Goal: Task Accomplishment & Management: Manage account settings

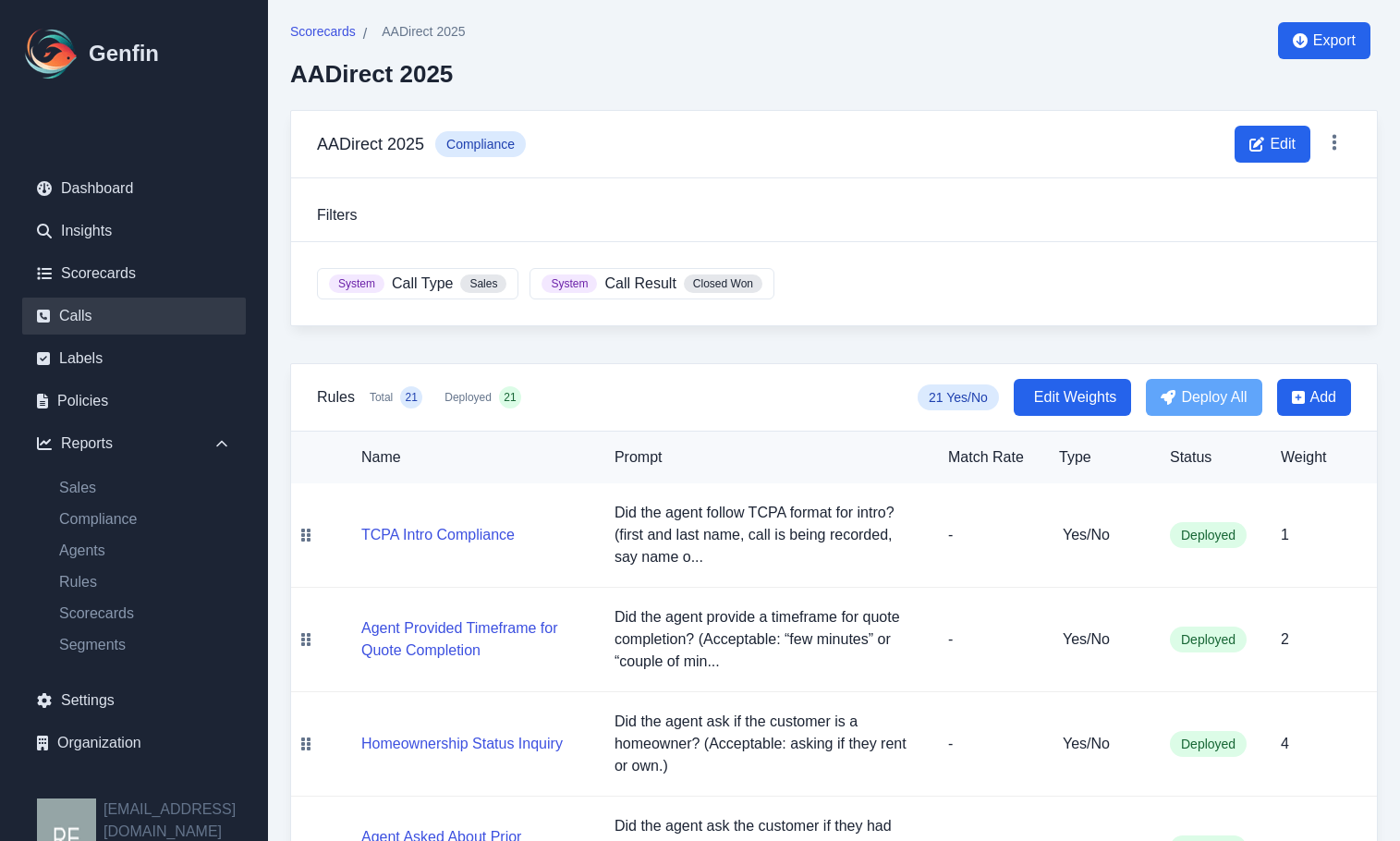
click at [87, 303] on link "Calls" at bounding box center [134, 316] width 224 height 37
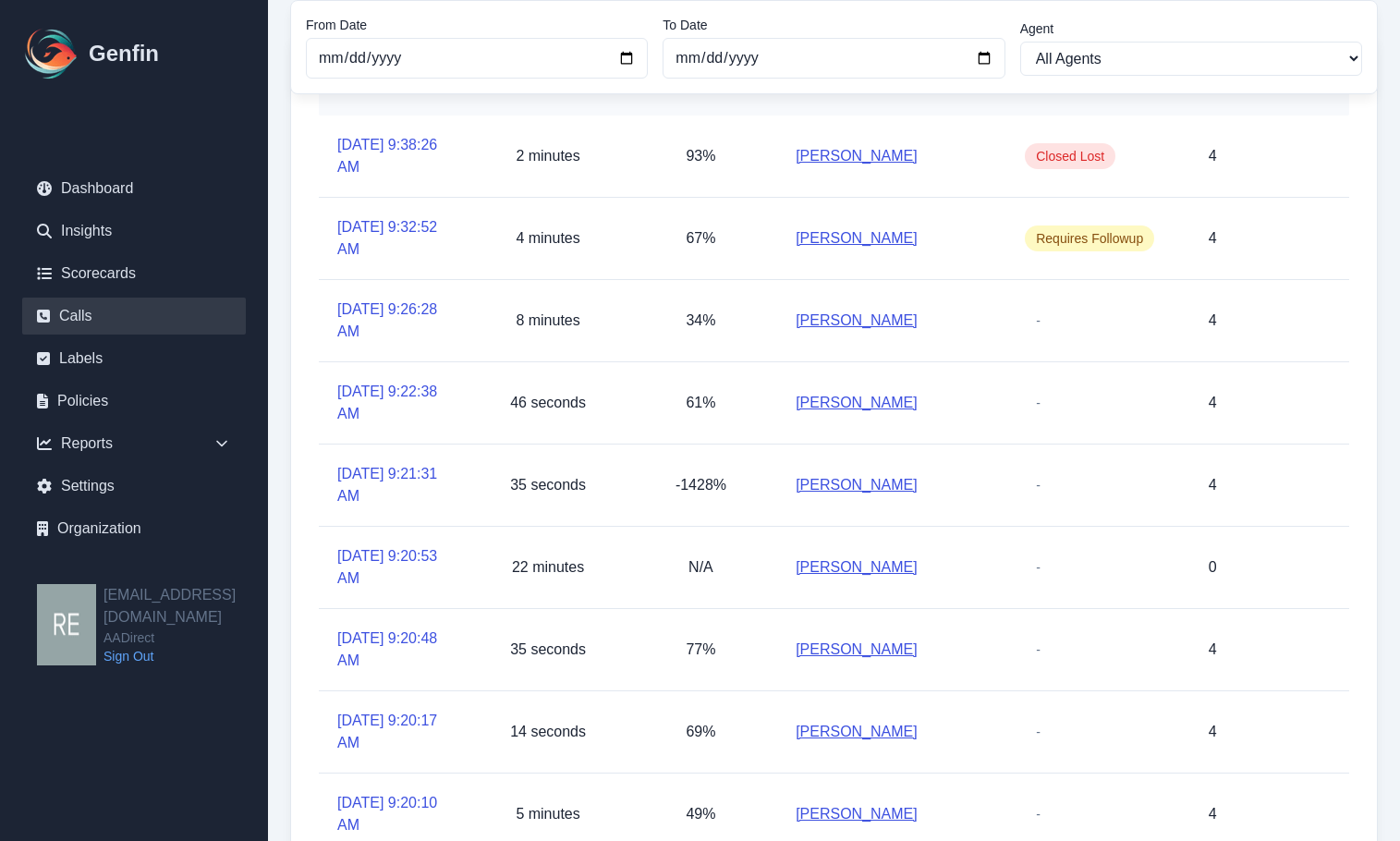
scroll to position [93, 0]
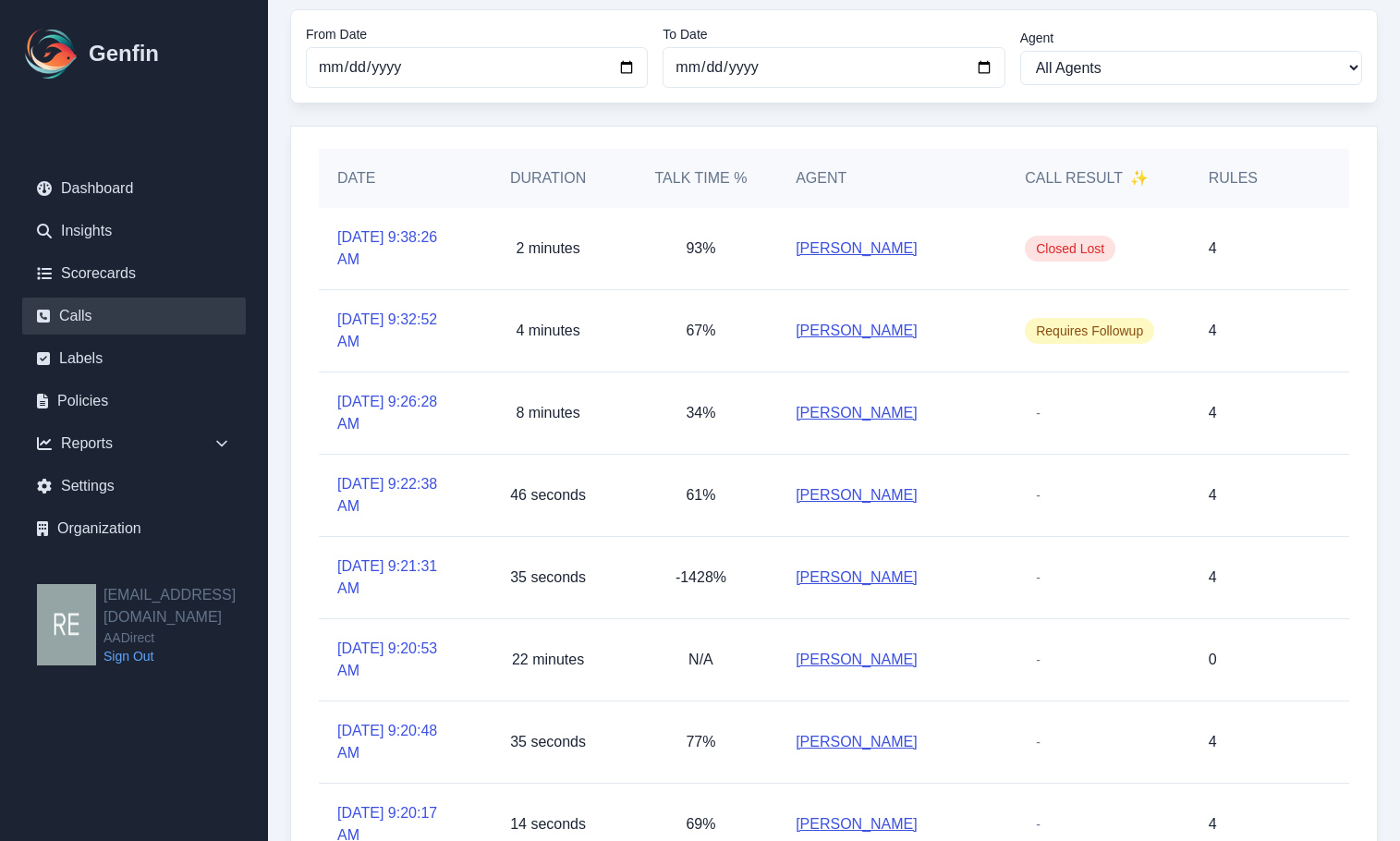
click at [886, 574] on link "[PERSON_NAME]" at bounding box center [856, 577] width 122 height 22
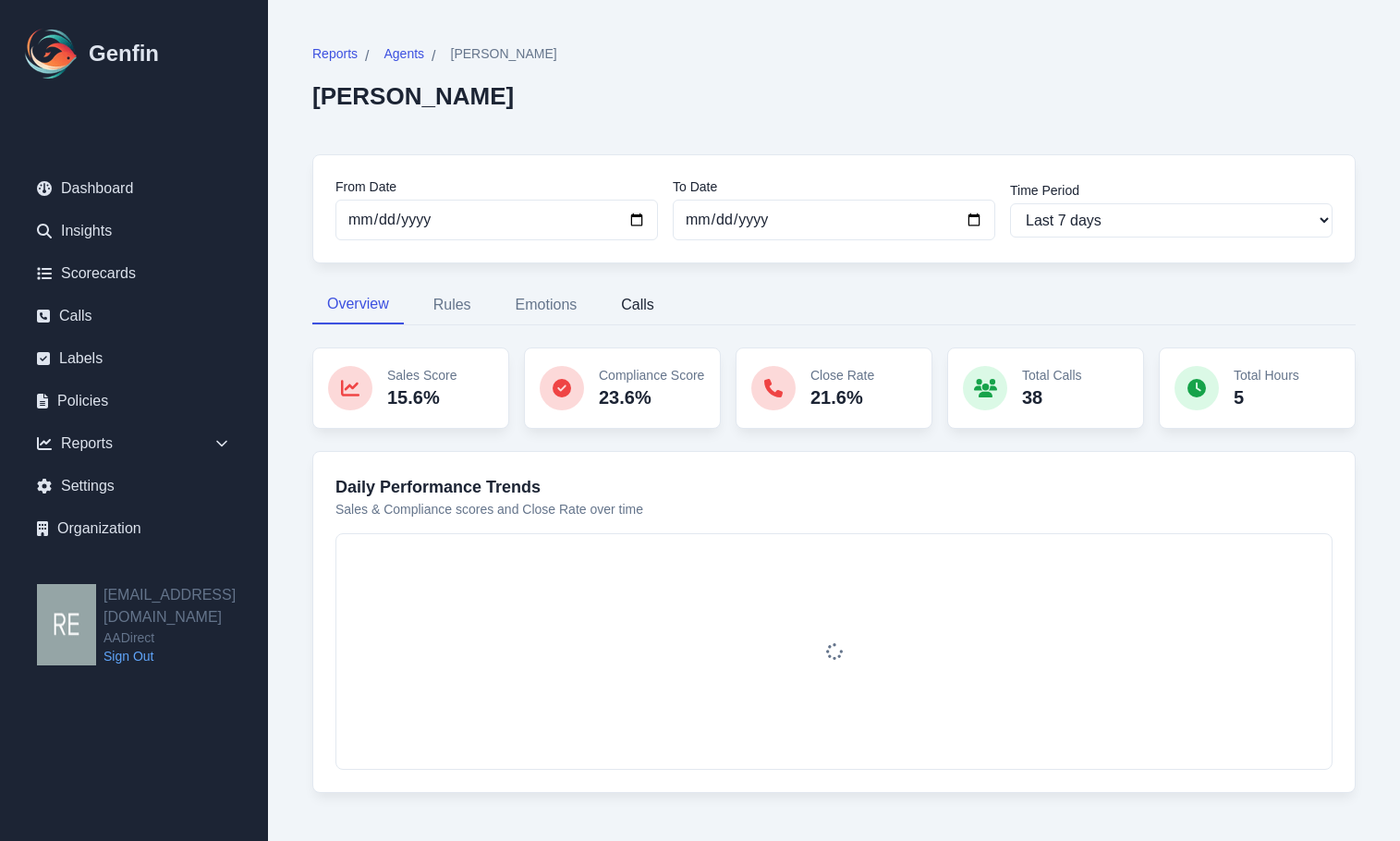
click at [658, 303] on button "Calls" at bounding box center [637, 305] width 63 height 39
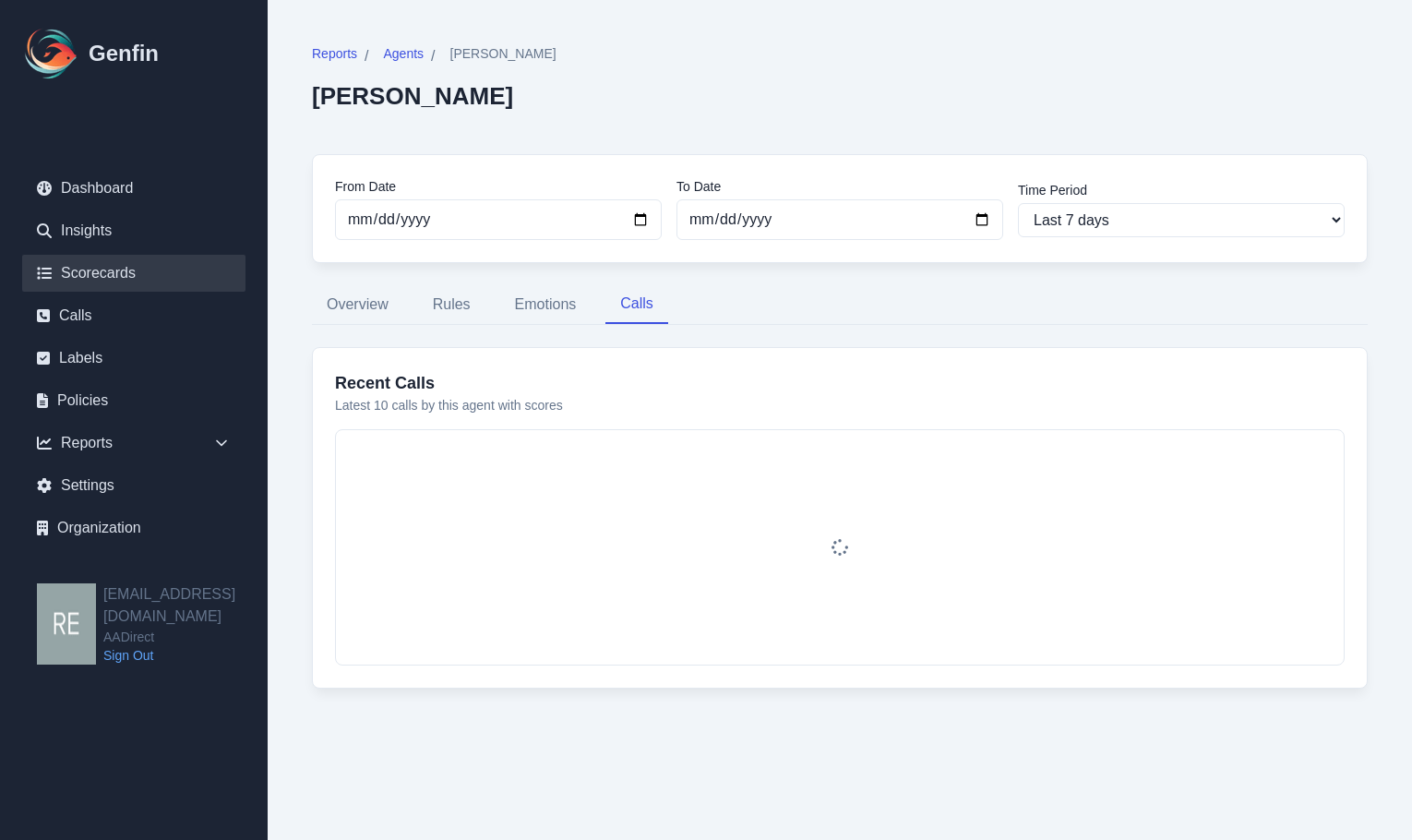
click at [119, 272] on link "Scorecards" at bounding box center [134, 273] width 224 height 37
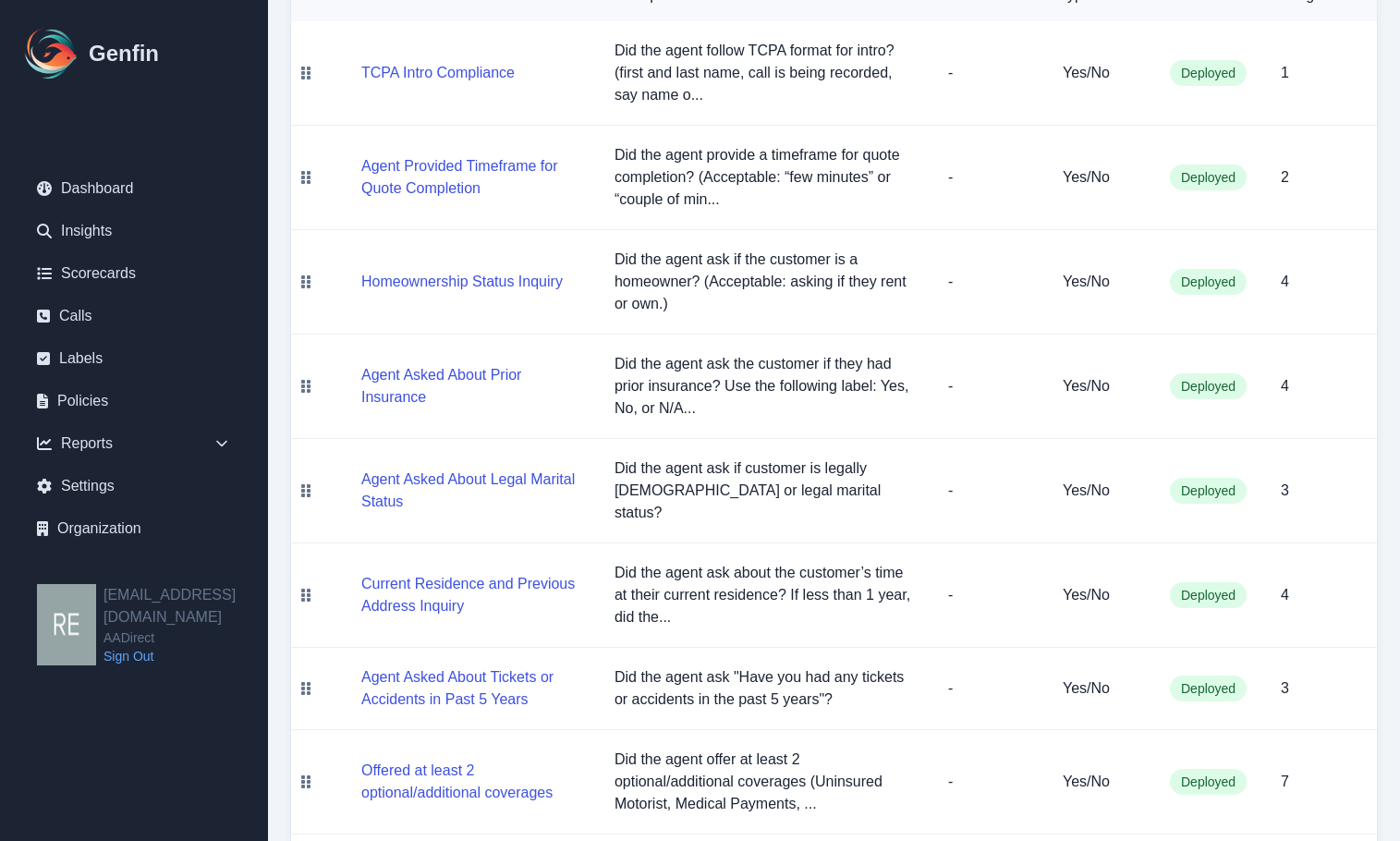
scroll to position [924, 0]
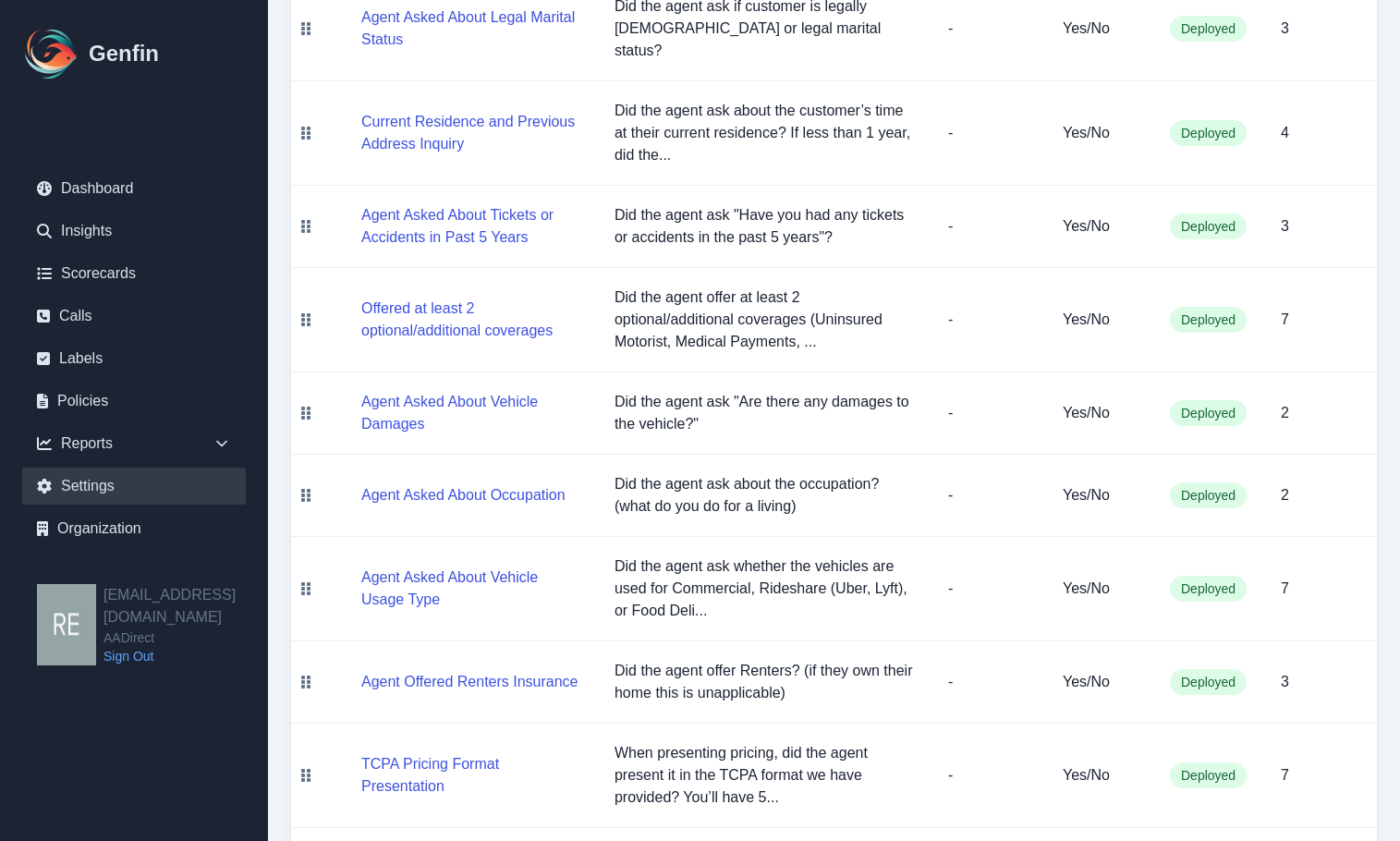
click at [122, 482] on link "Settings" at bounding box center [134, 486] width 224 height 37
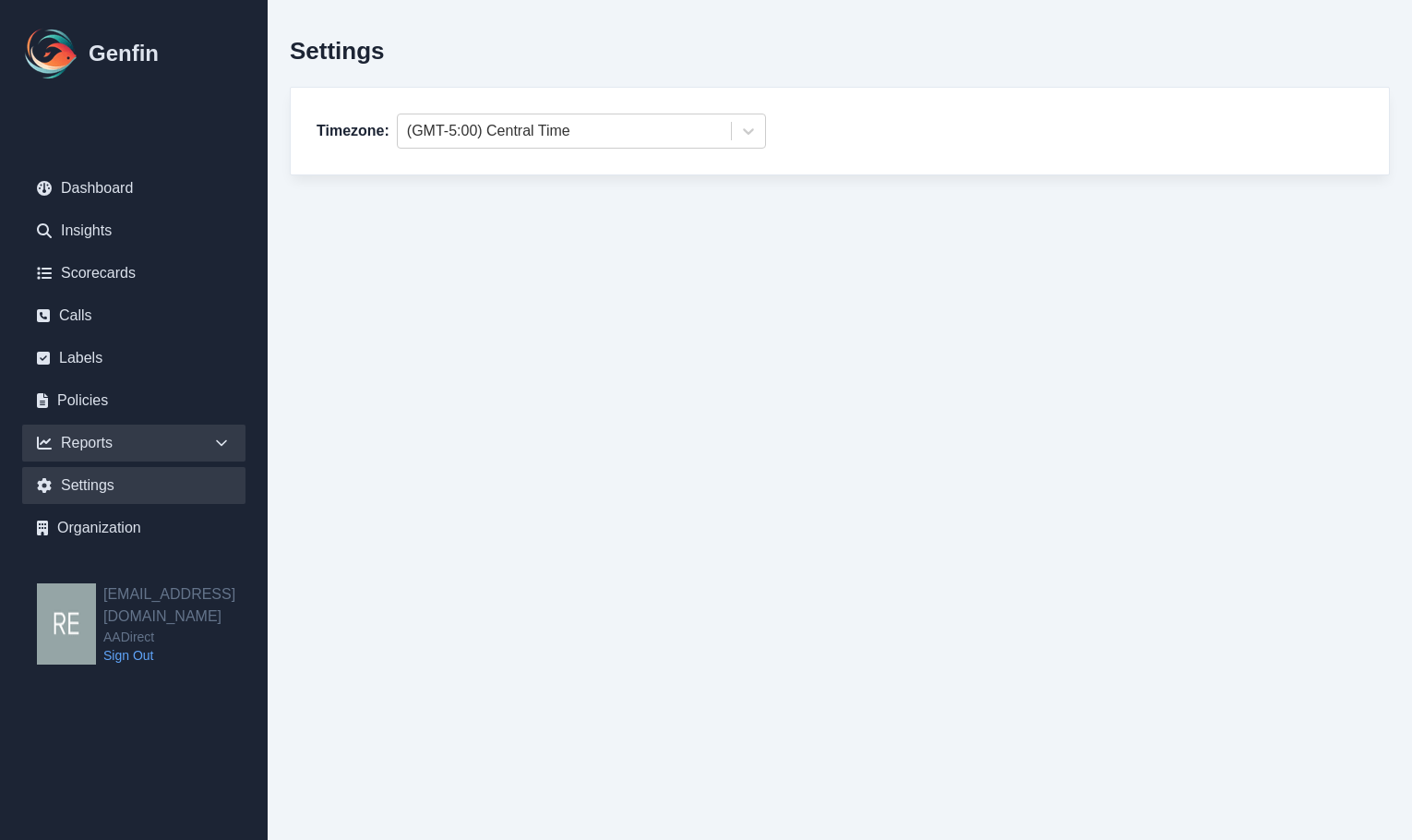
click at [139, 447] on div "Reports" at bounding box center [134, 443] width 224 height 37
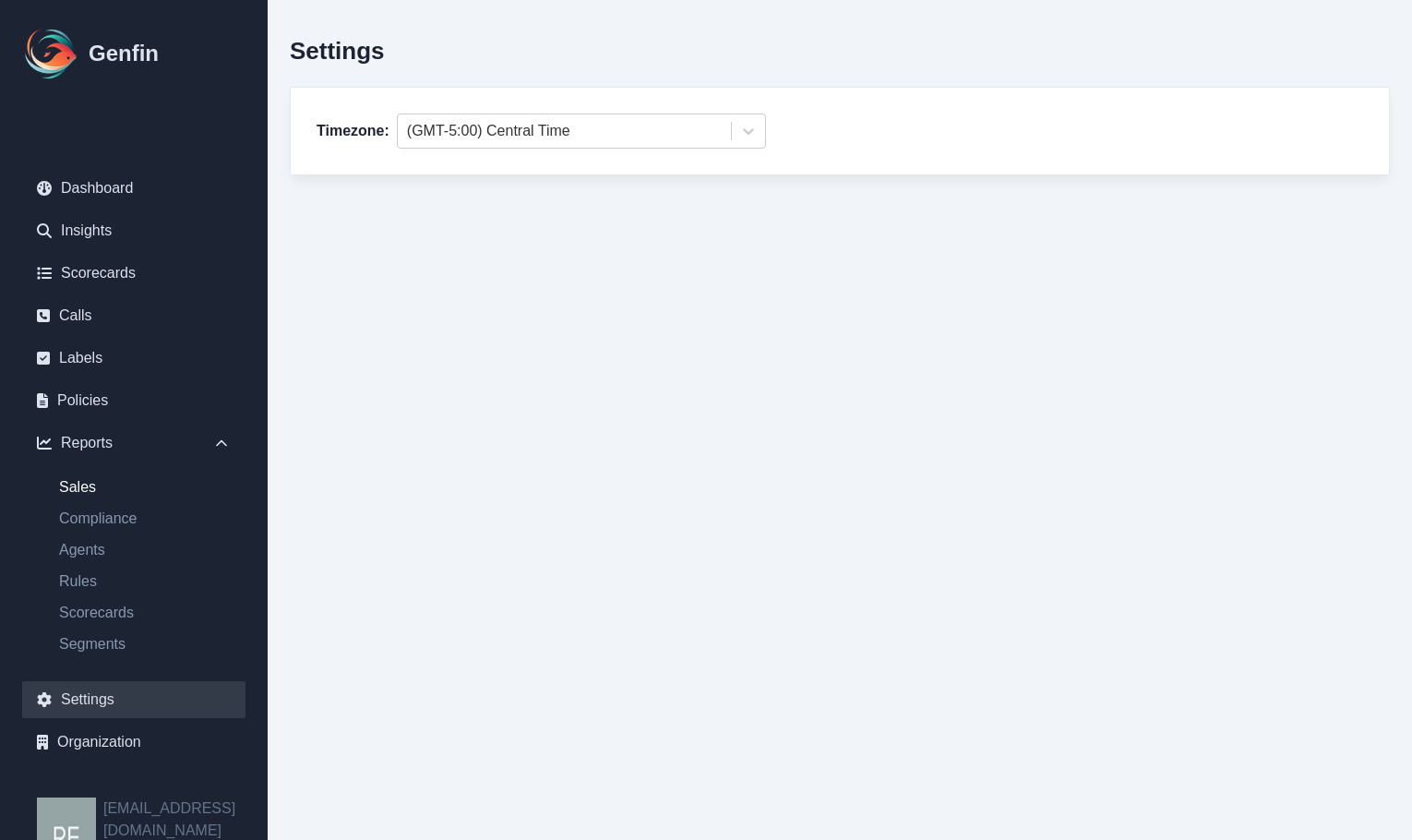
click at [110, 493] on link "Sales" at bounding box center [145, 487] width 202 height 22
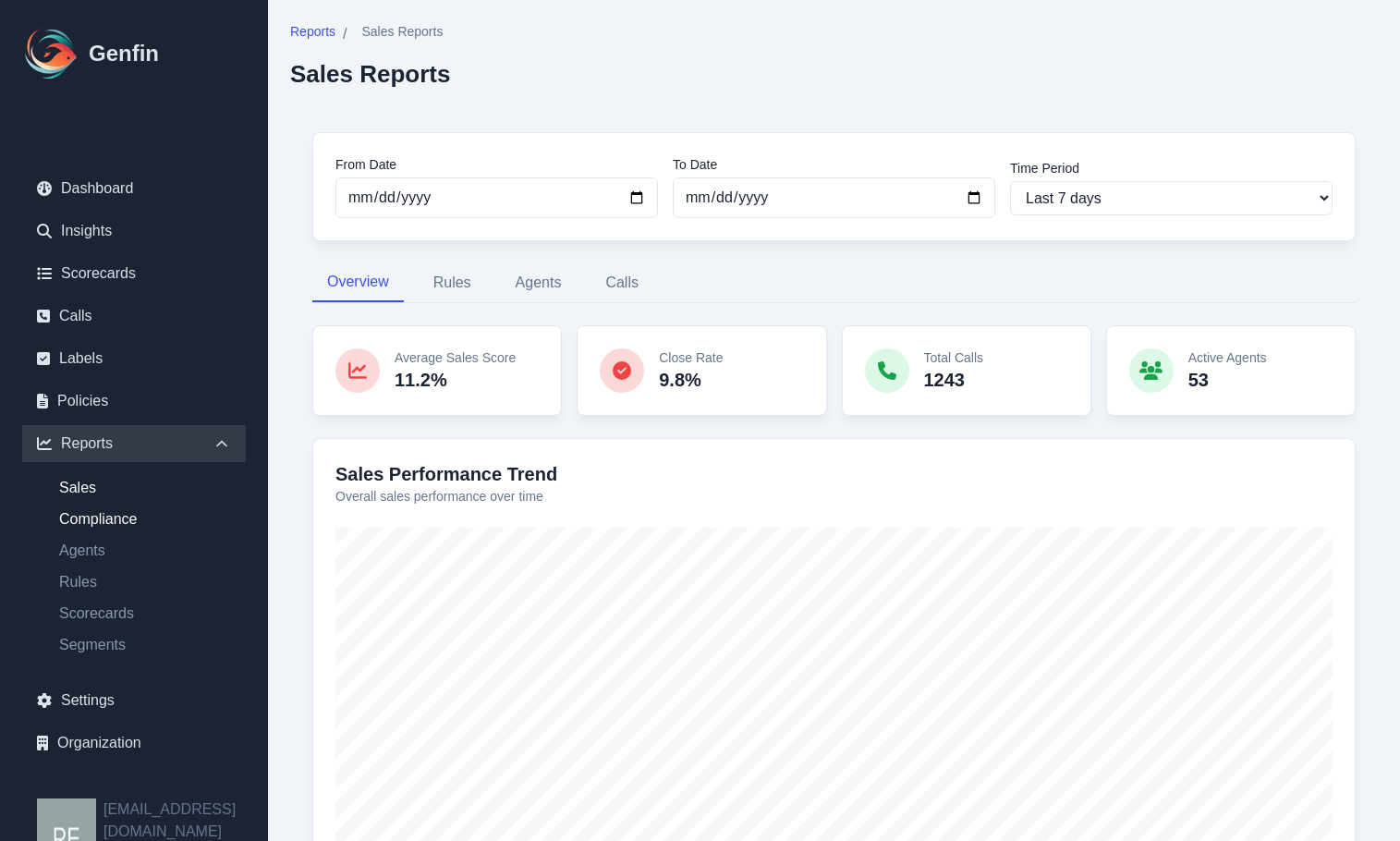
click at [99, 514] on link "Compliance" at bounding box center [145, 519] width 202 height 22
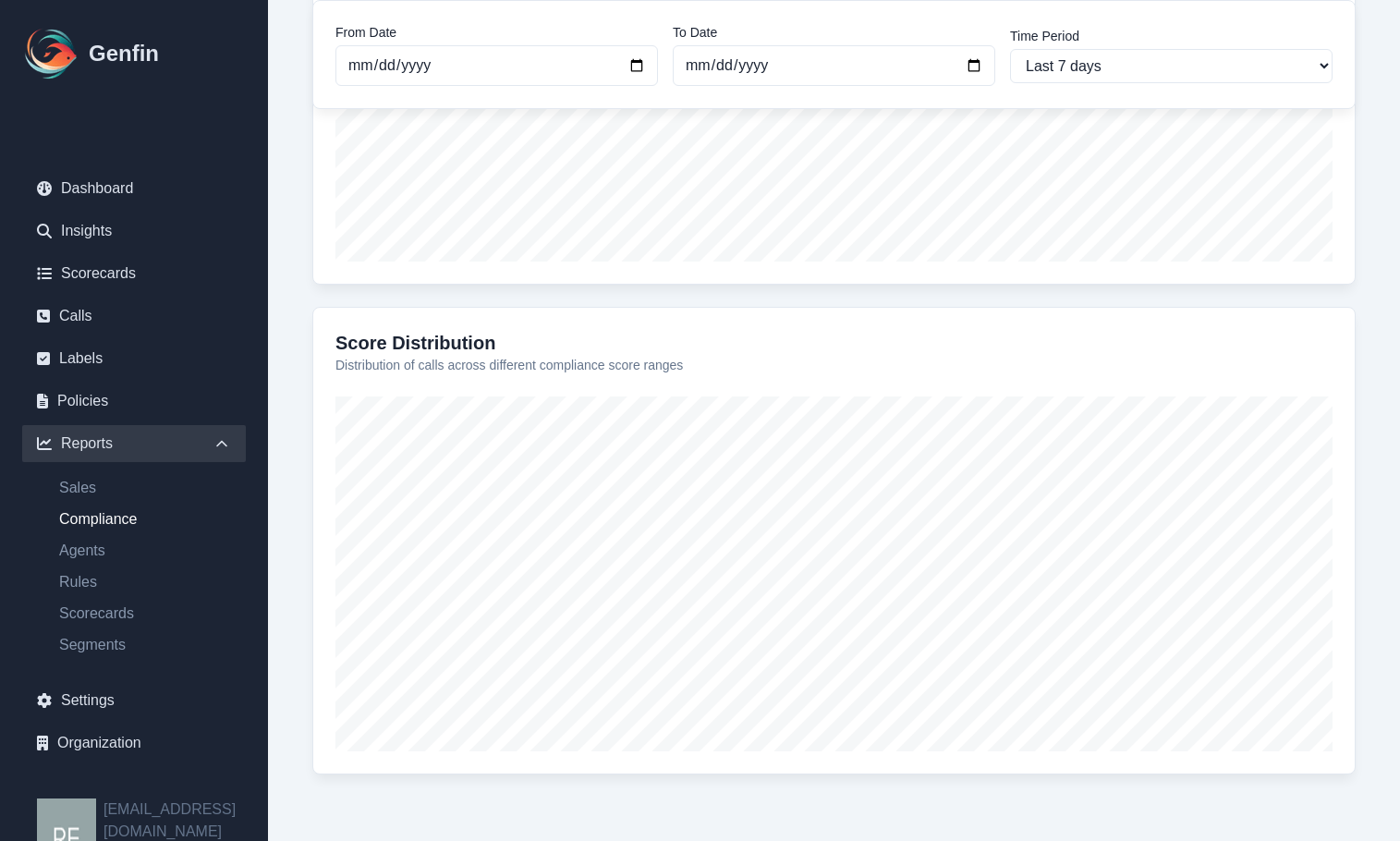
scroll to position [46, 0]
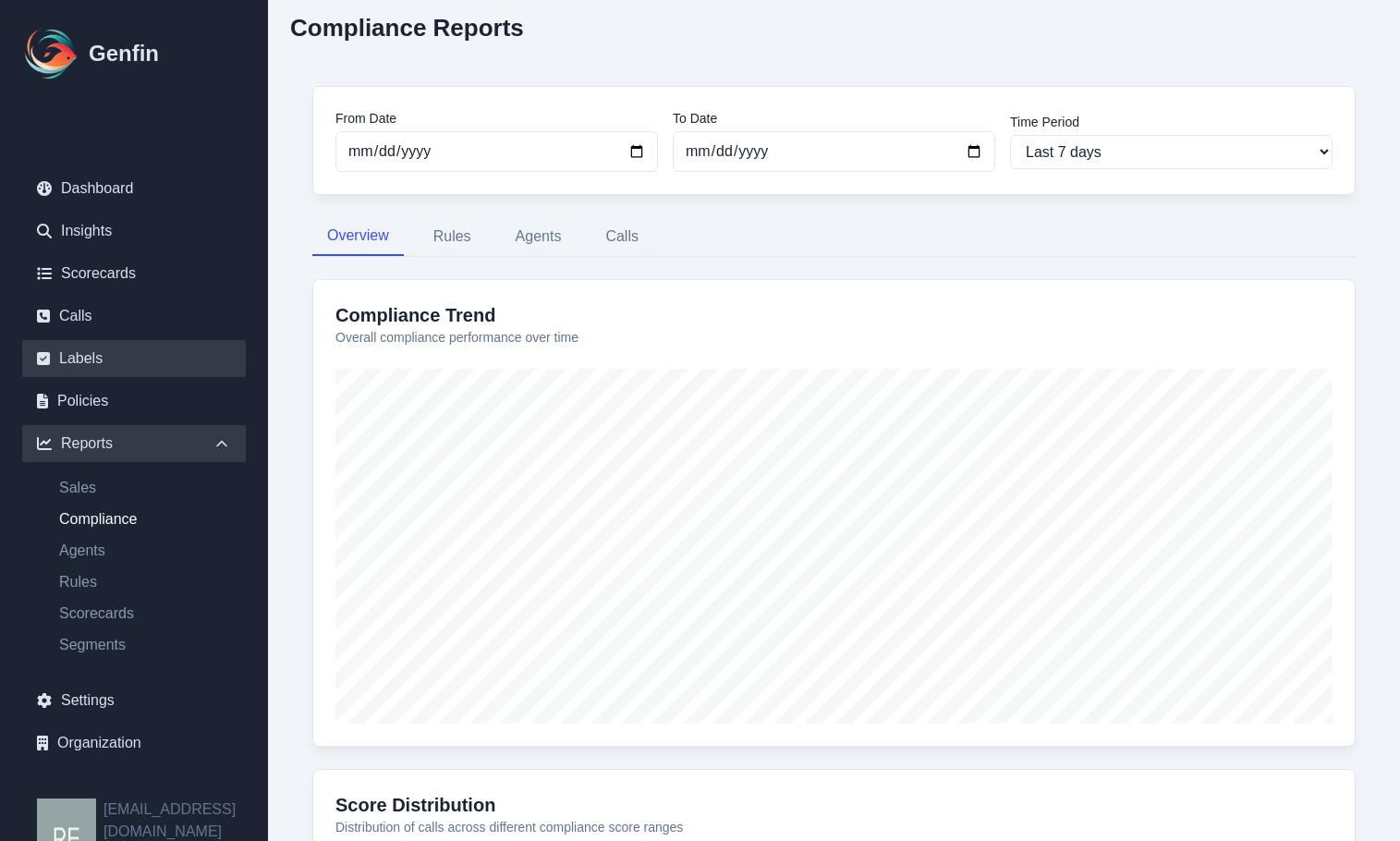
click at [98, 356] on link "Labels" at bounding box center [134, 358] width 224 height 37
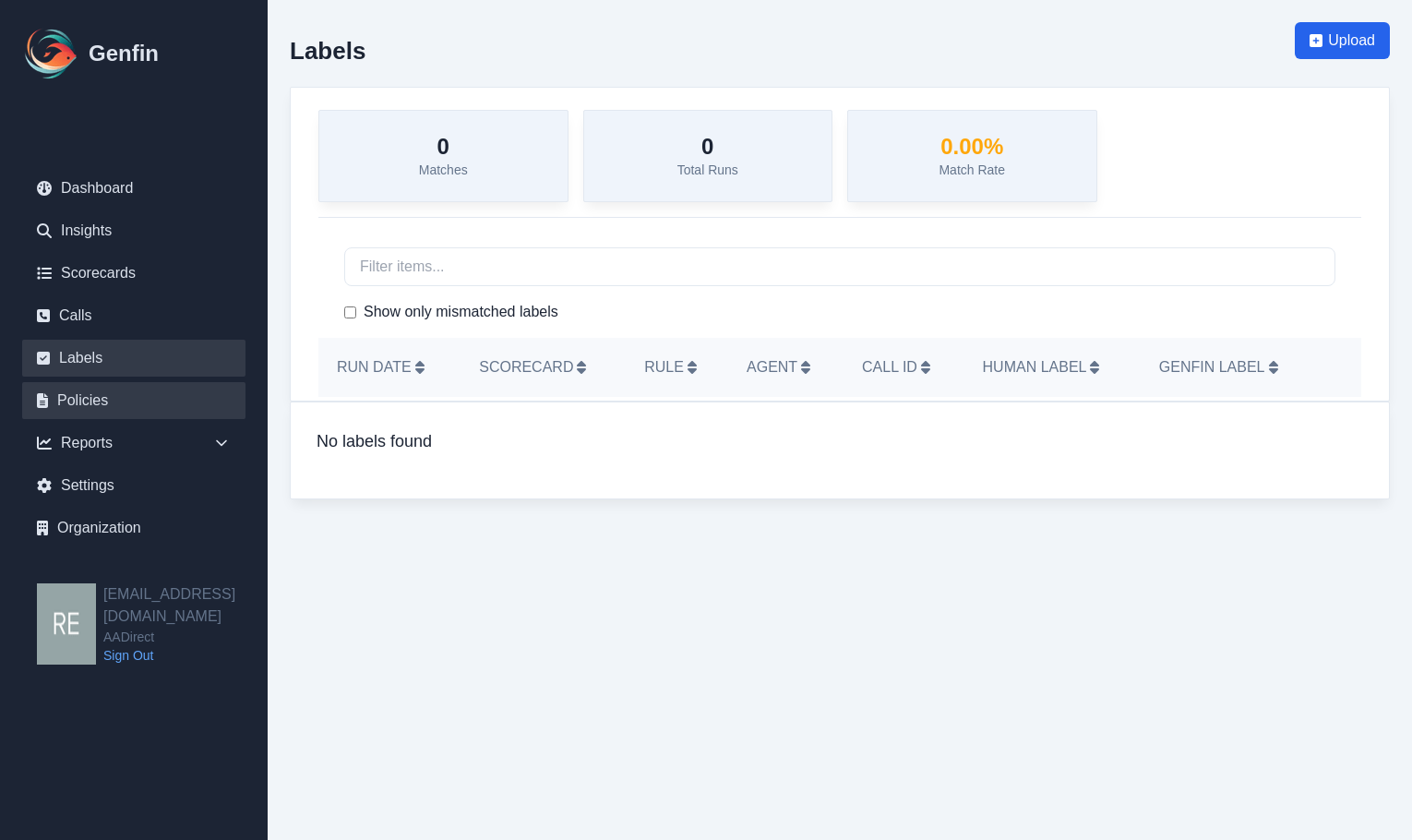
click at [105, 403] on link "Policies" at bounding box center [134, 400] width 224 height 37
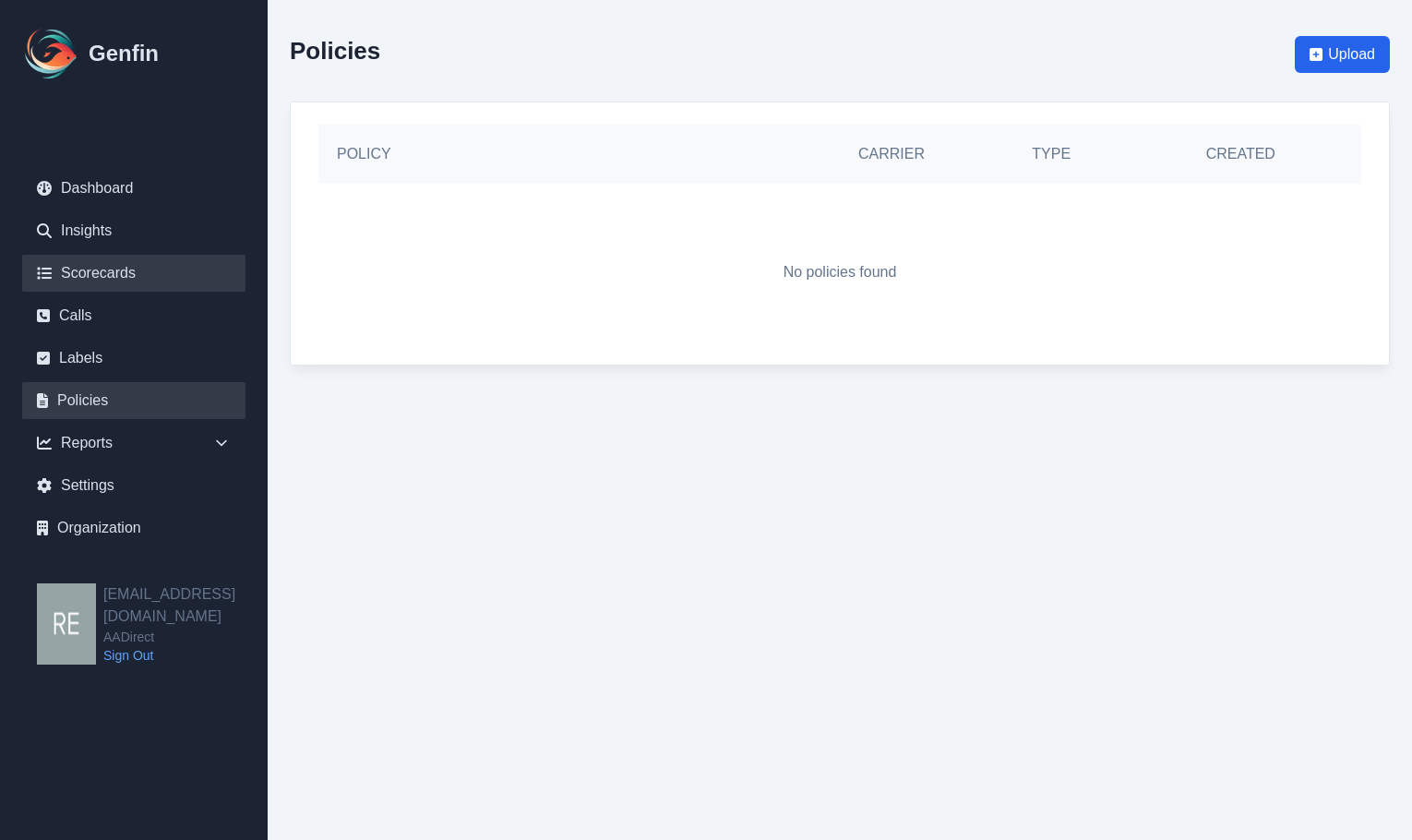
click at [118, 271] on link "Scorecards" at bounding box center [134, 273] width 224 height 37
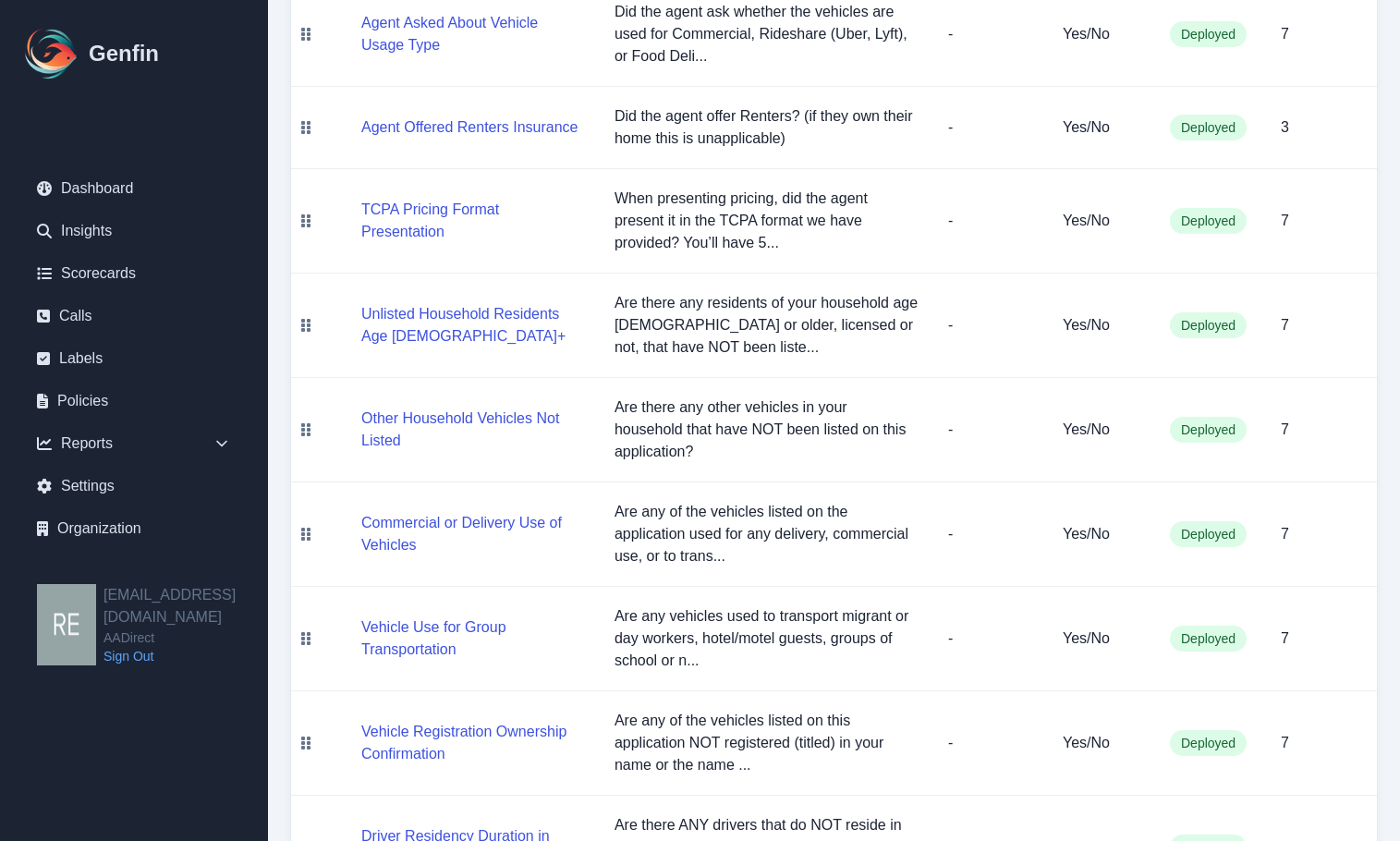
scroll to position [1729, 0]
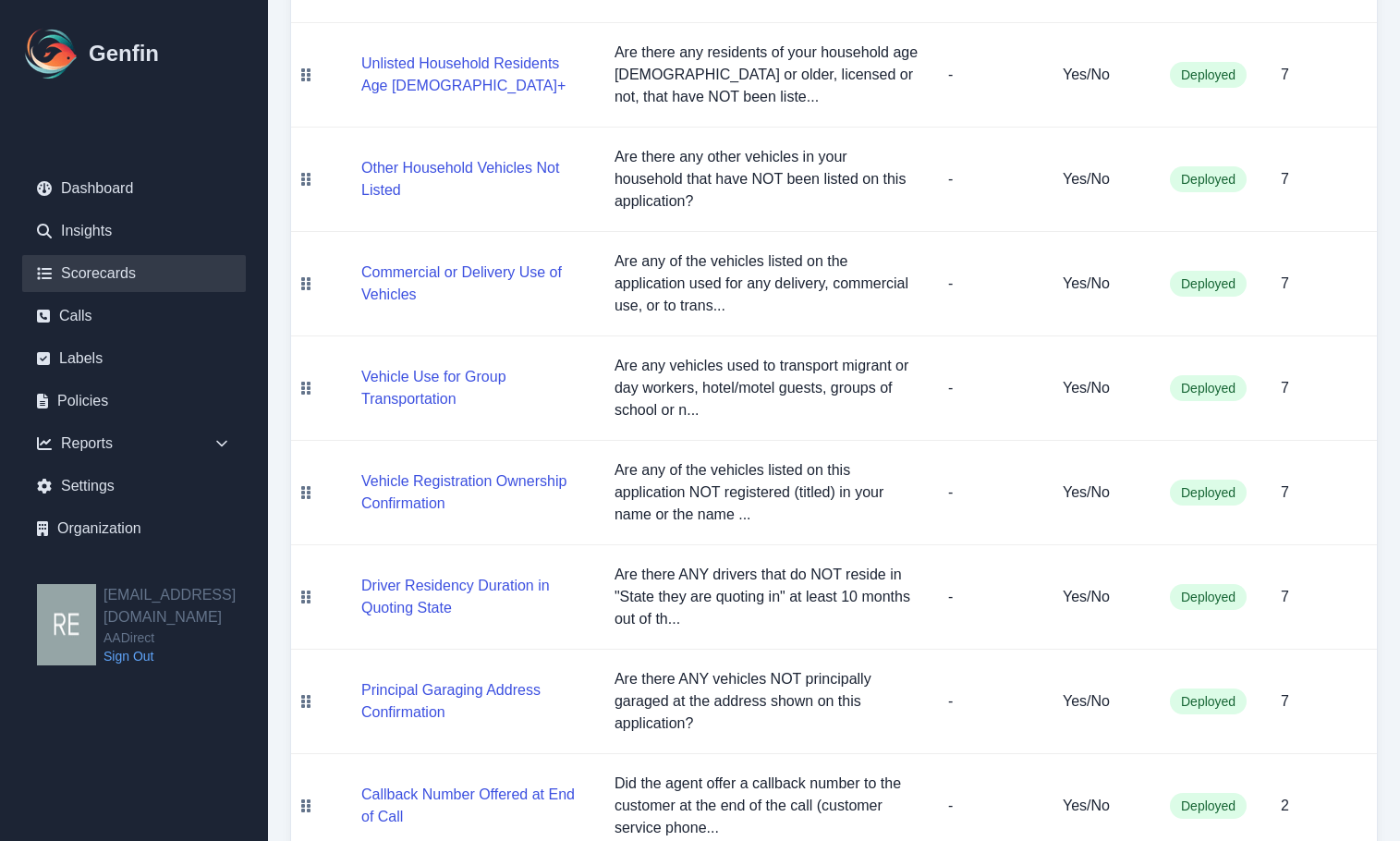
click at [98, 282] on link "Scorecards" at bounding box center [134, 273] width 224 height 37
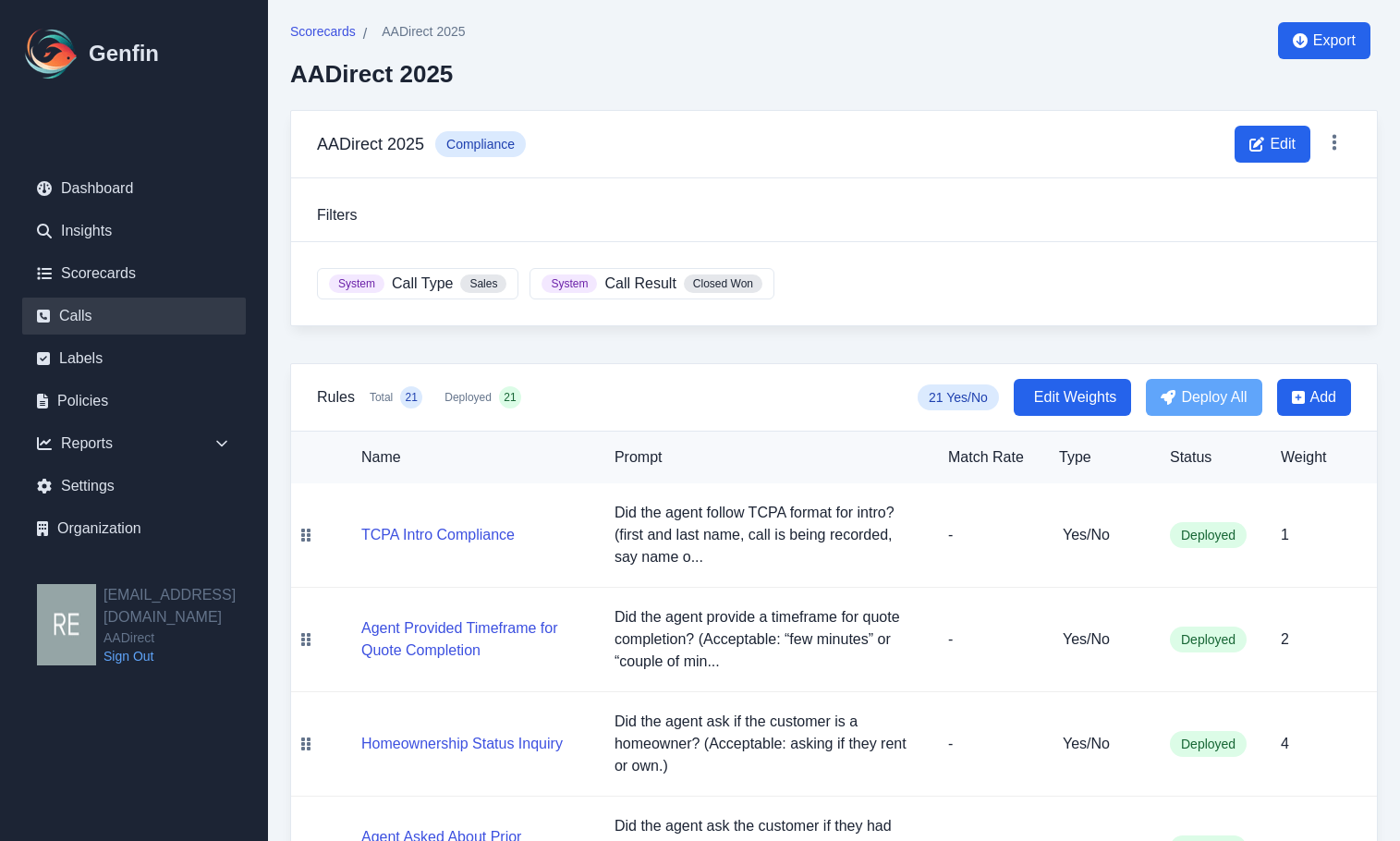
click at [122, 317] on link "Calls" at bounding box center [134, 316] width 224 height 37
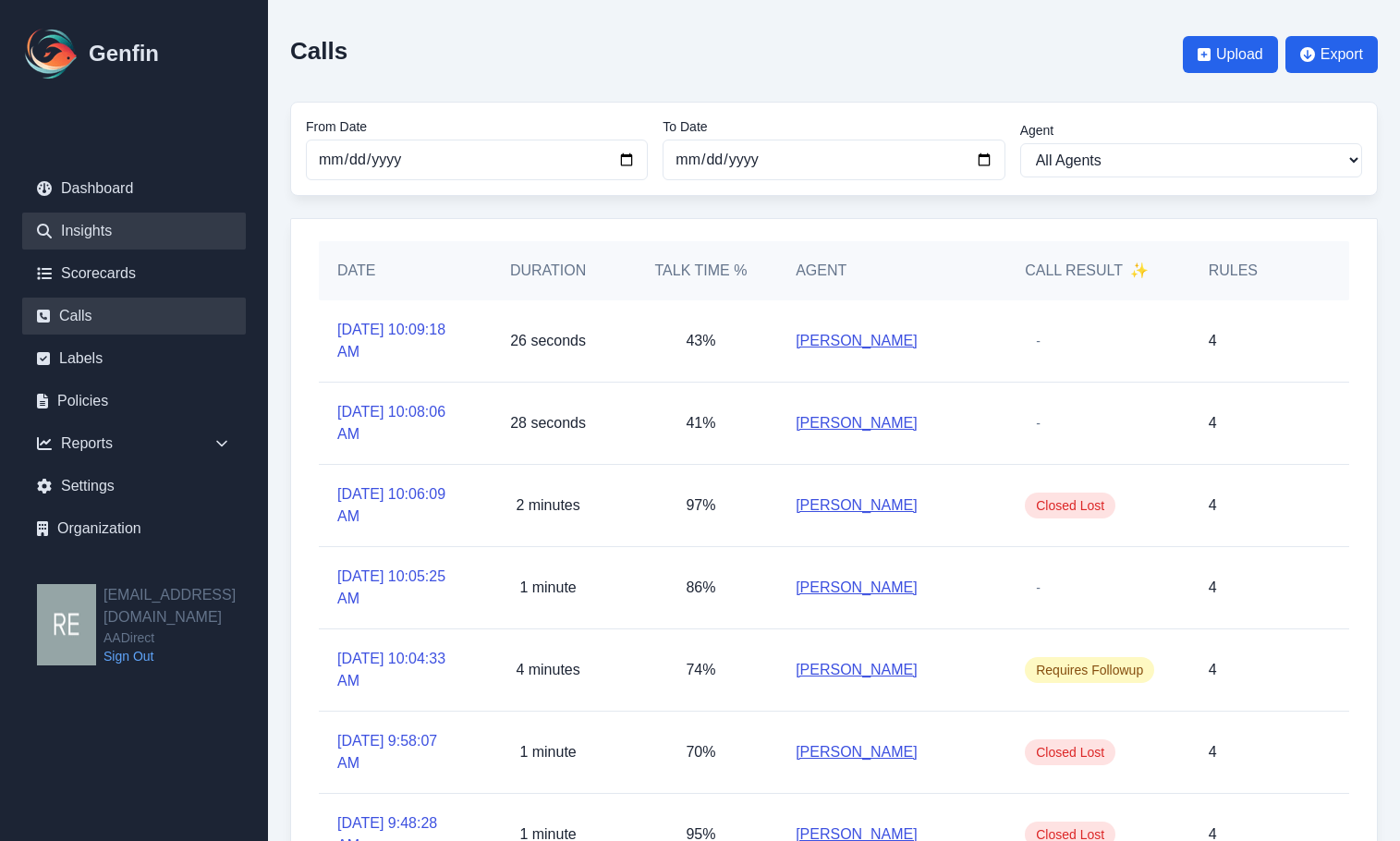
click at [83, 241] on link "Insights" at bounding box center [134, 231] width 224 height 37
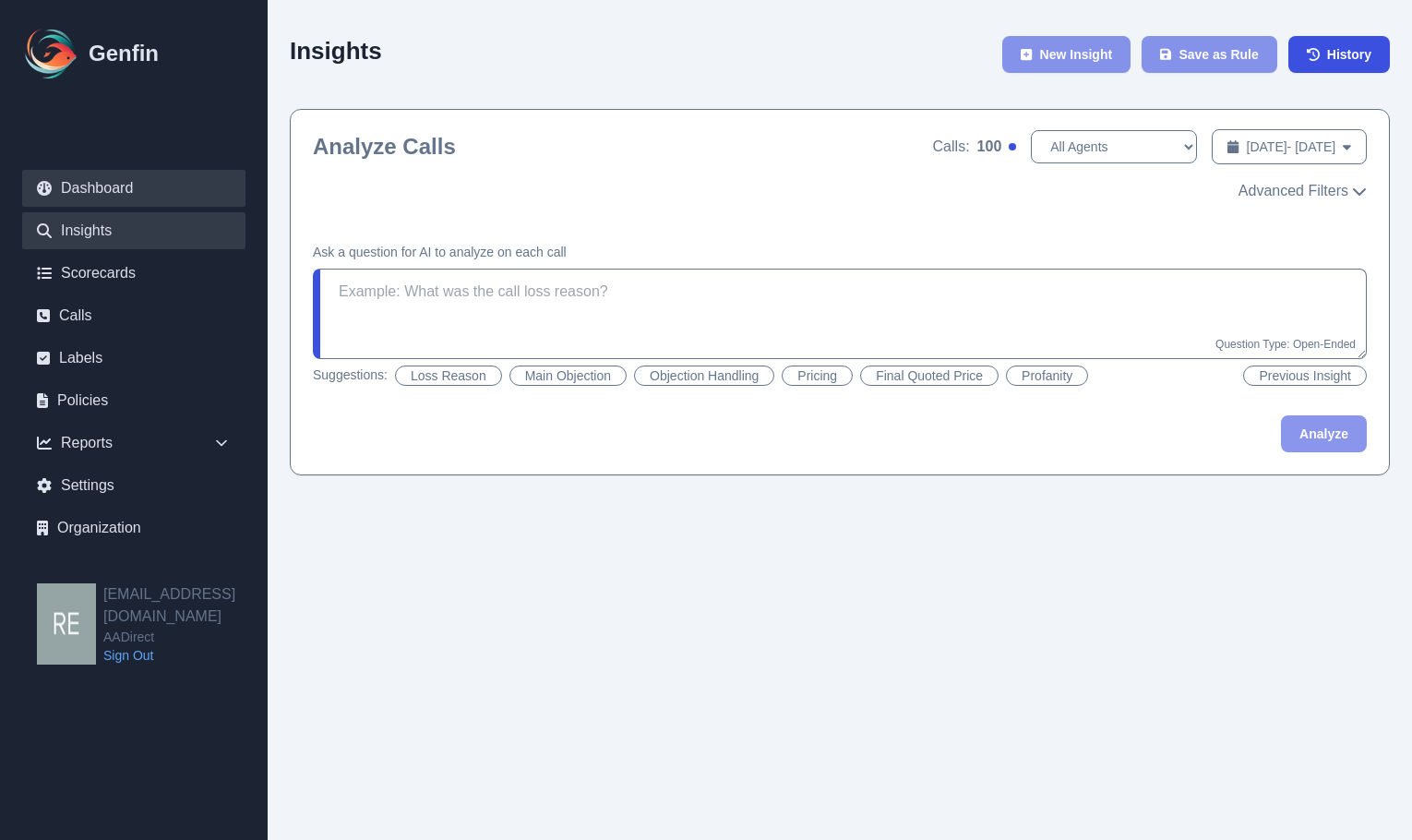
click at [130, 196] on link "Dashboard" at bounding box center [134, 188] width 224 height 37
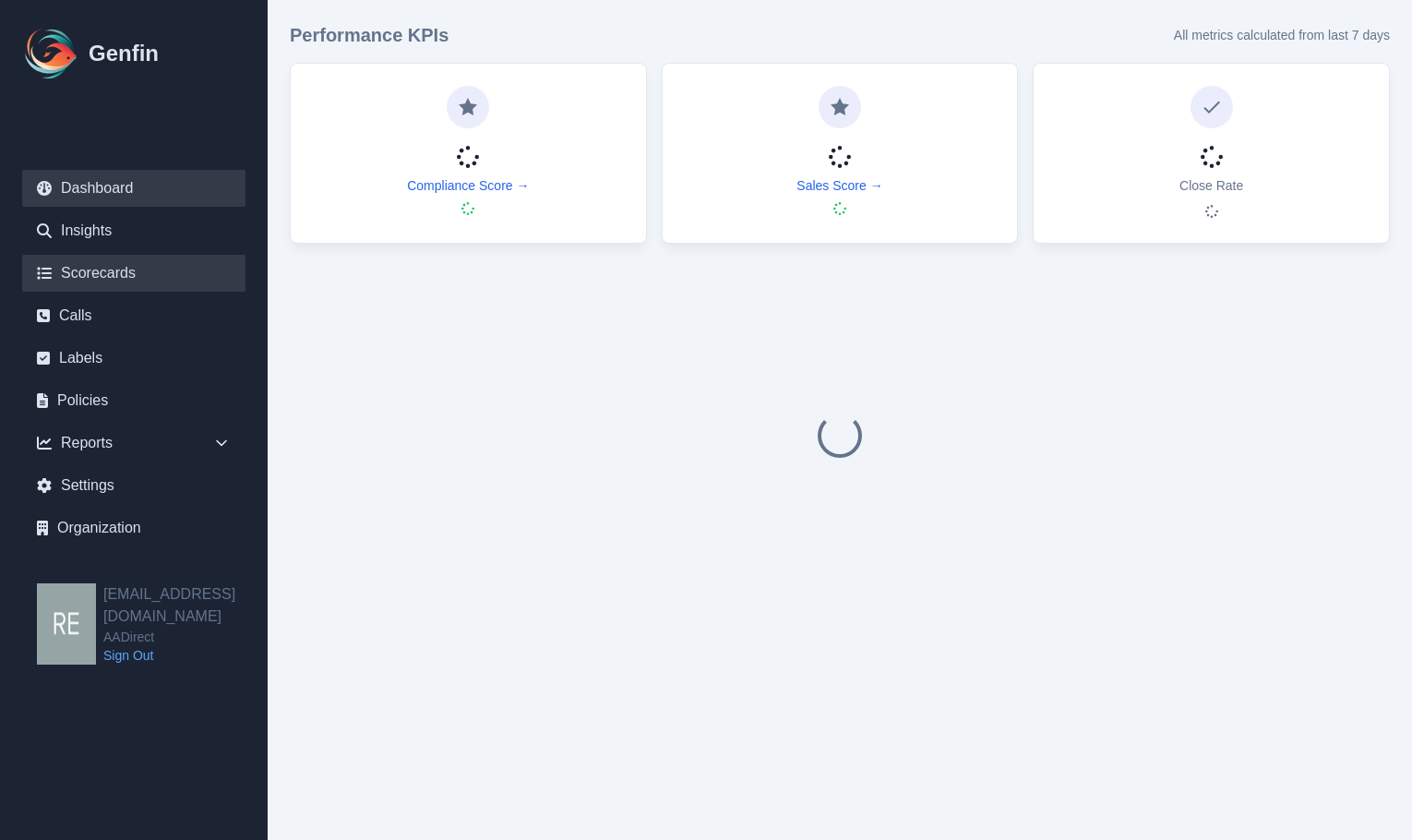
click at [121, 281] on link "Scorecards" at bounding box center [134, 273] width 224 height 37
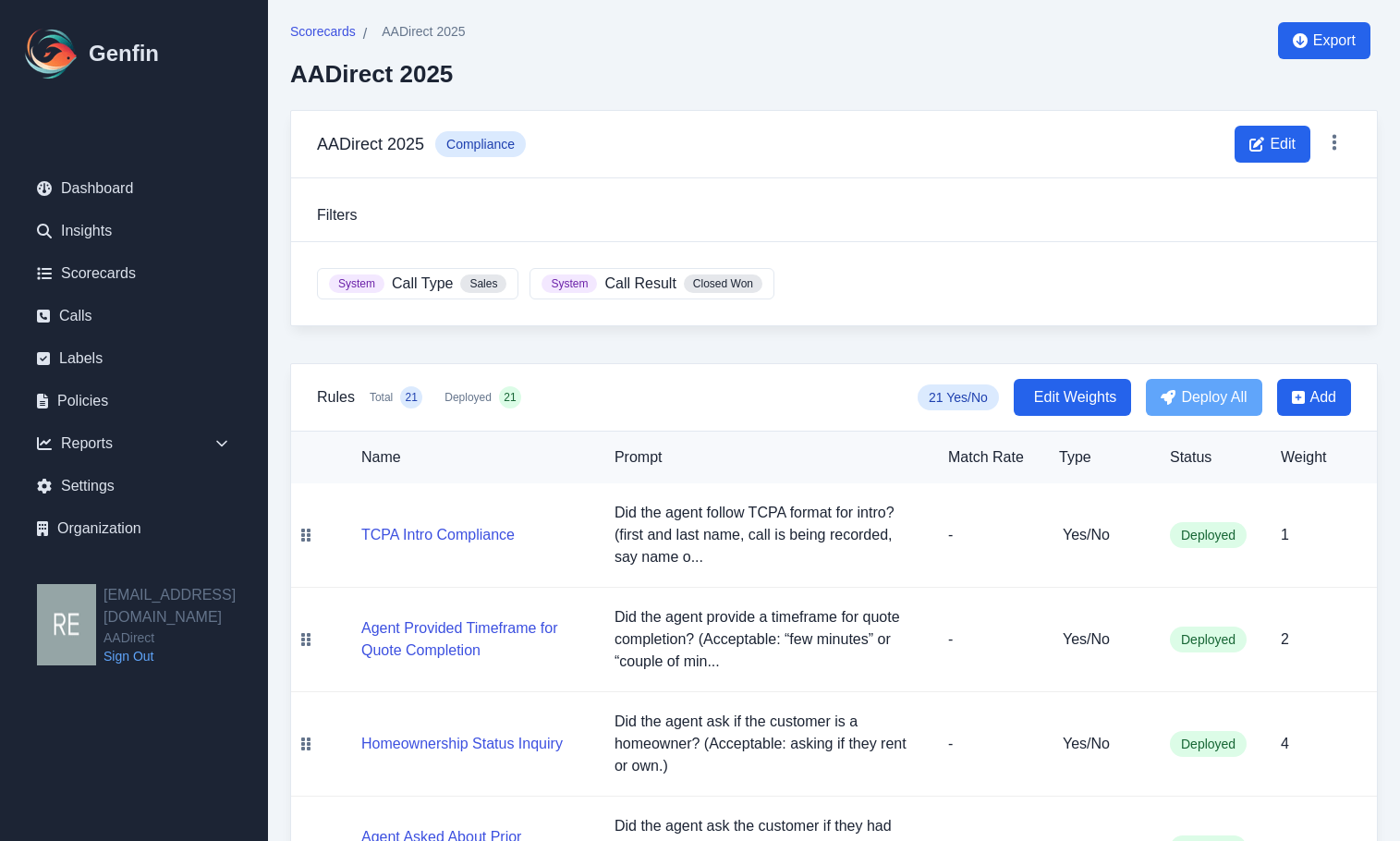
click at [659, 278] on span "Call Result" at bounding box center [640, 283] width 71 height 22
click at [719, 279] on span "Closed Won" at bounding box center [722, 283] width 78 height 18
click at [423, 300] on div "System Call Type Sales System Call Result Closed Won" at bounding box center [834, 284] width 1086 height 83
click at [436, 287] on span "Call Type" at bounding box center [422, 283] width 61 height 22
click at [1271, 153] on span "Edit" at bounding box center [1282, 144] width 26 height 22
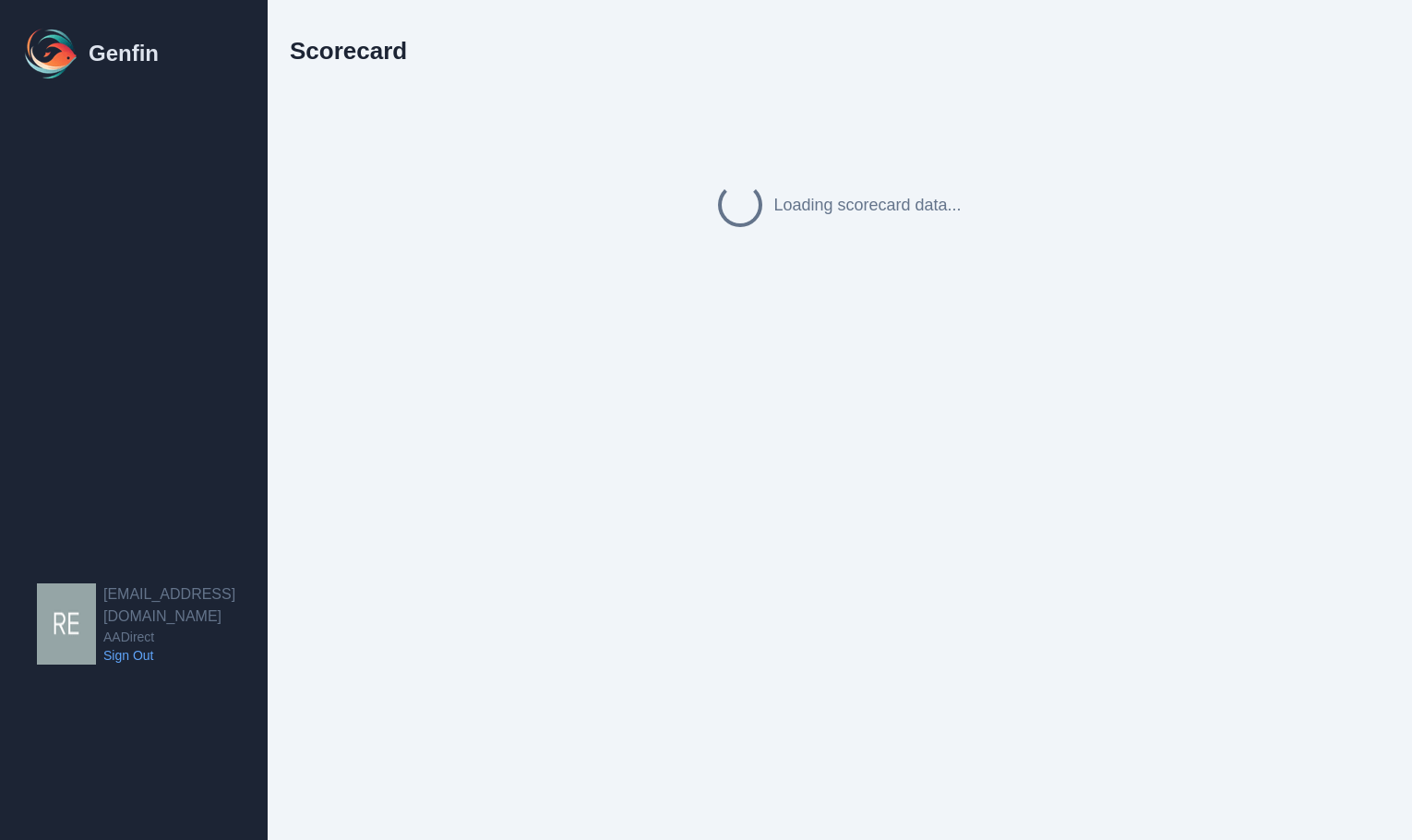
select select "compliance"
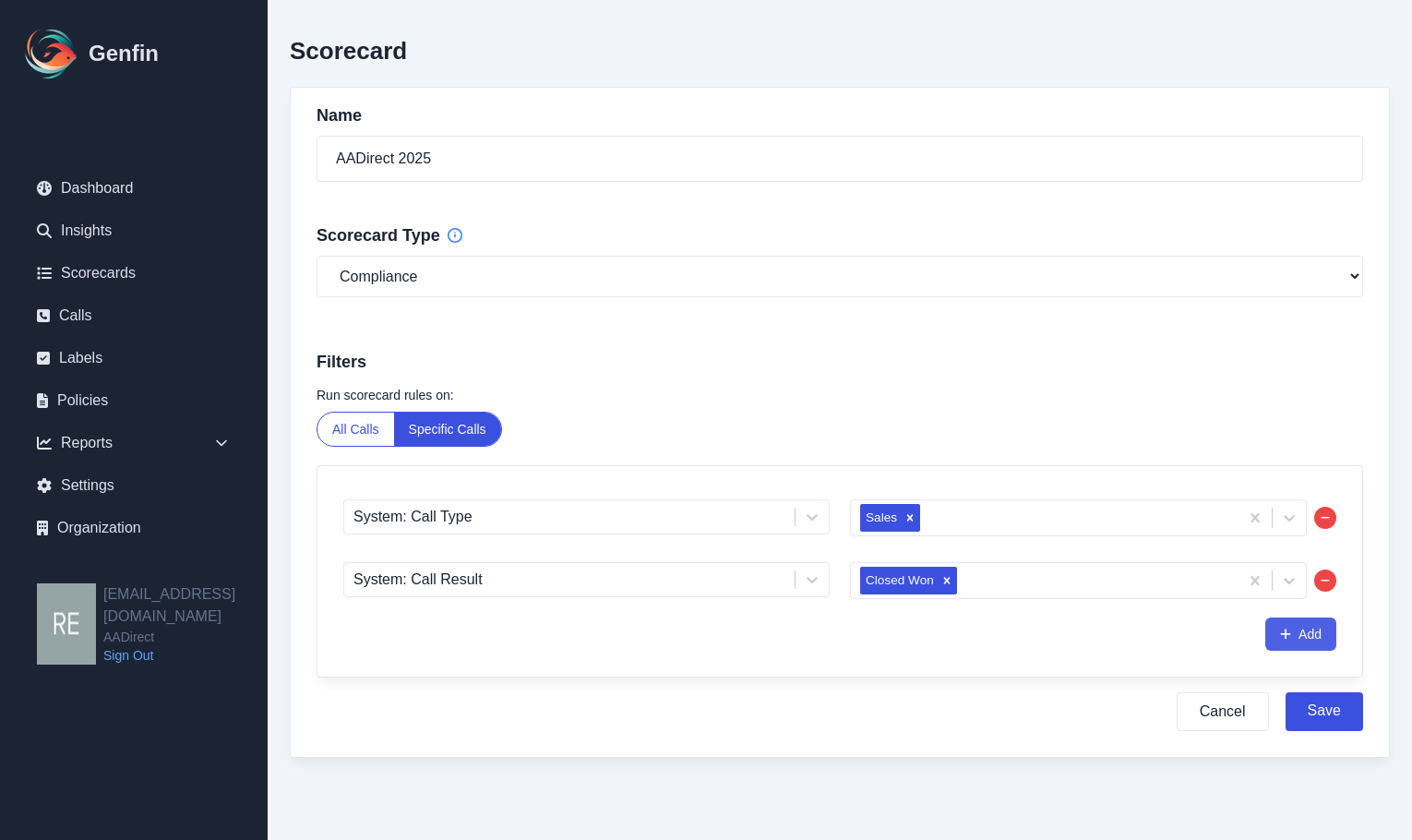
click at [1326, 575] on icon "button" at bounding box center [1326, 580] width 11 height 11
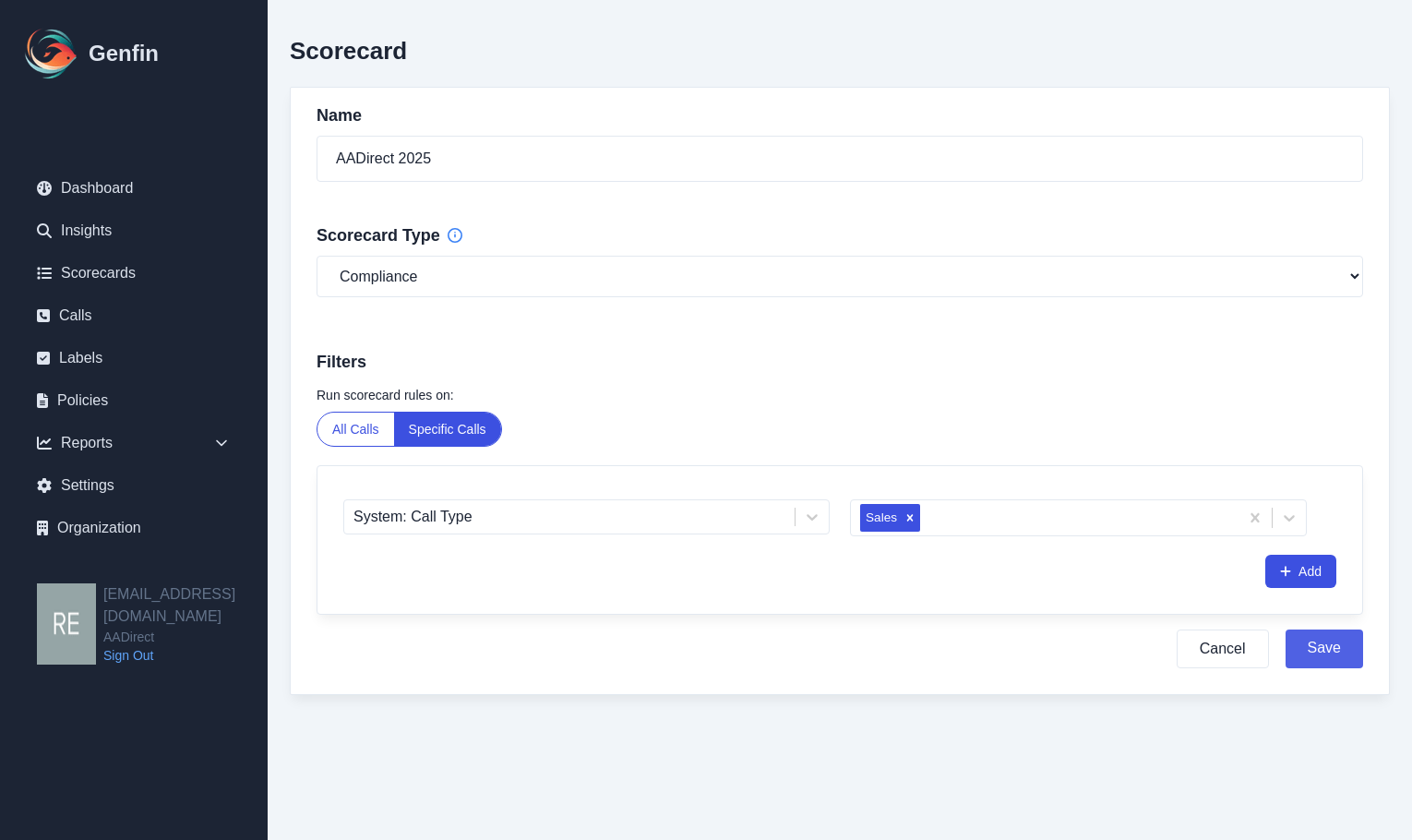
click at [1334, 643] on button "Save" at bounding box center [1324, 649] width 77 height 39
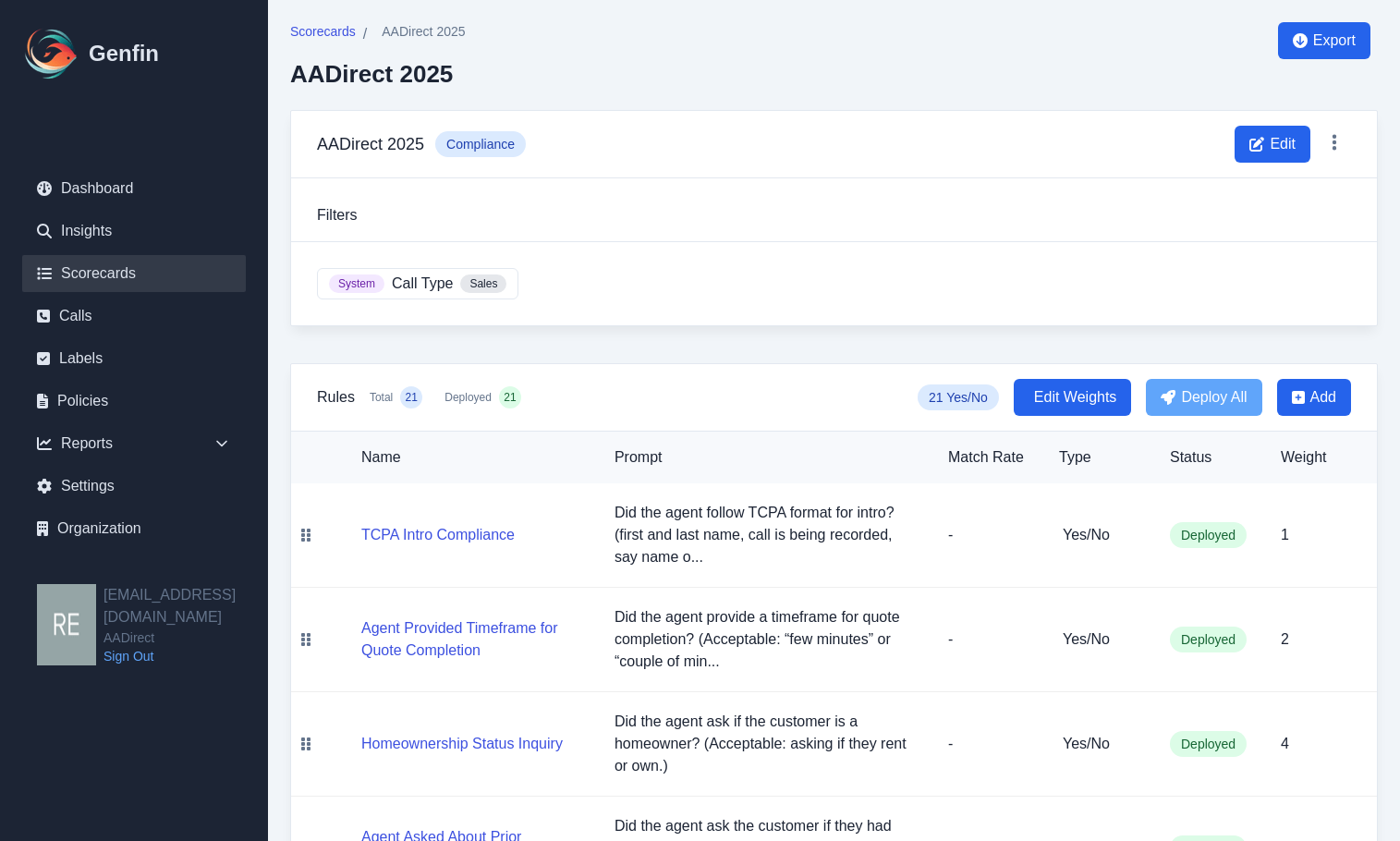
click at [101, 272] on link "Scorecards" at bounding box center [134, 273] width 224 height 37
click at [106, 228] on link "Insights" at bounding box center [134, 231] width 224 height 37
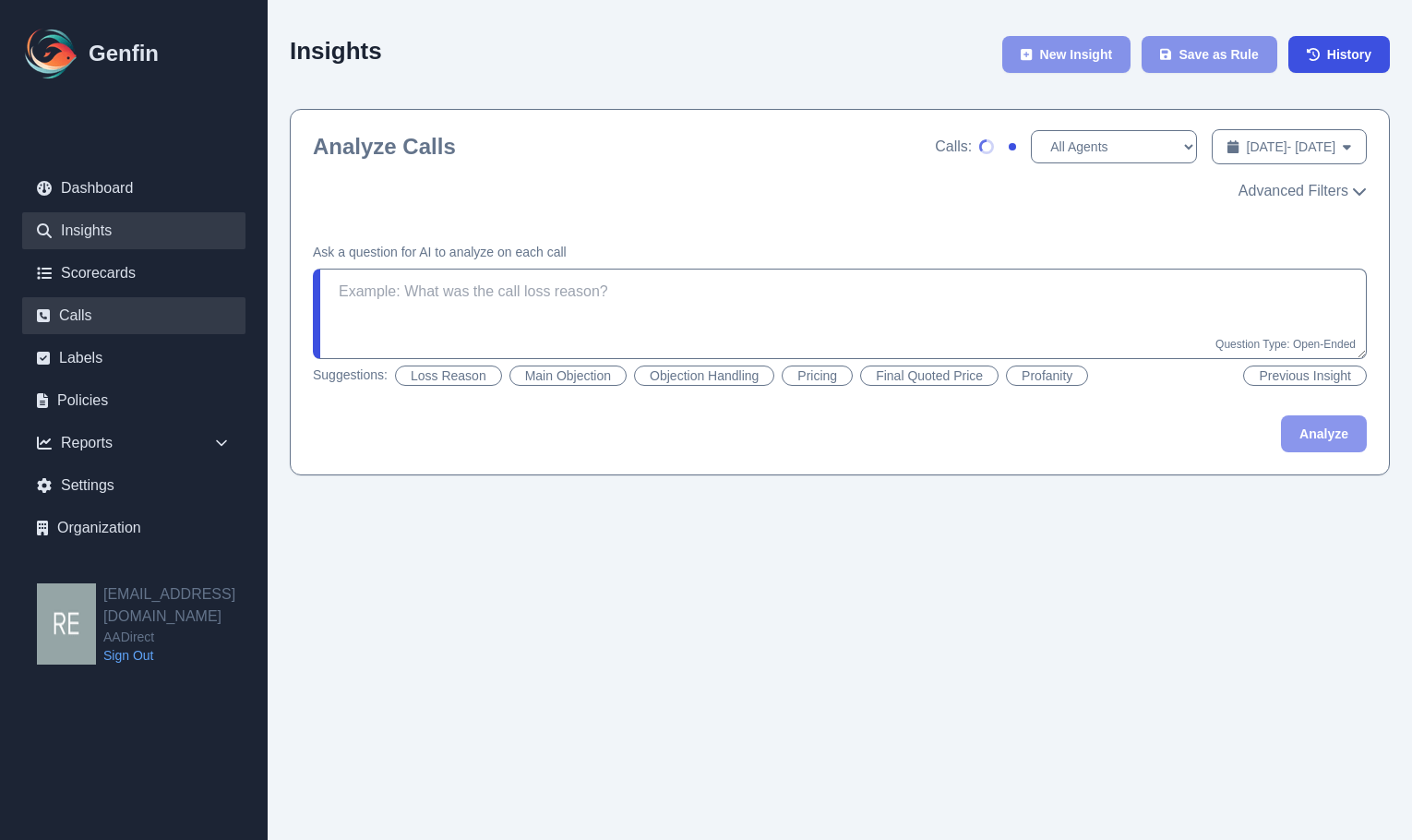
click at [100, 331] on link "Calls" at bounding box center [134, 315] width 224 height 37
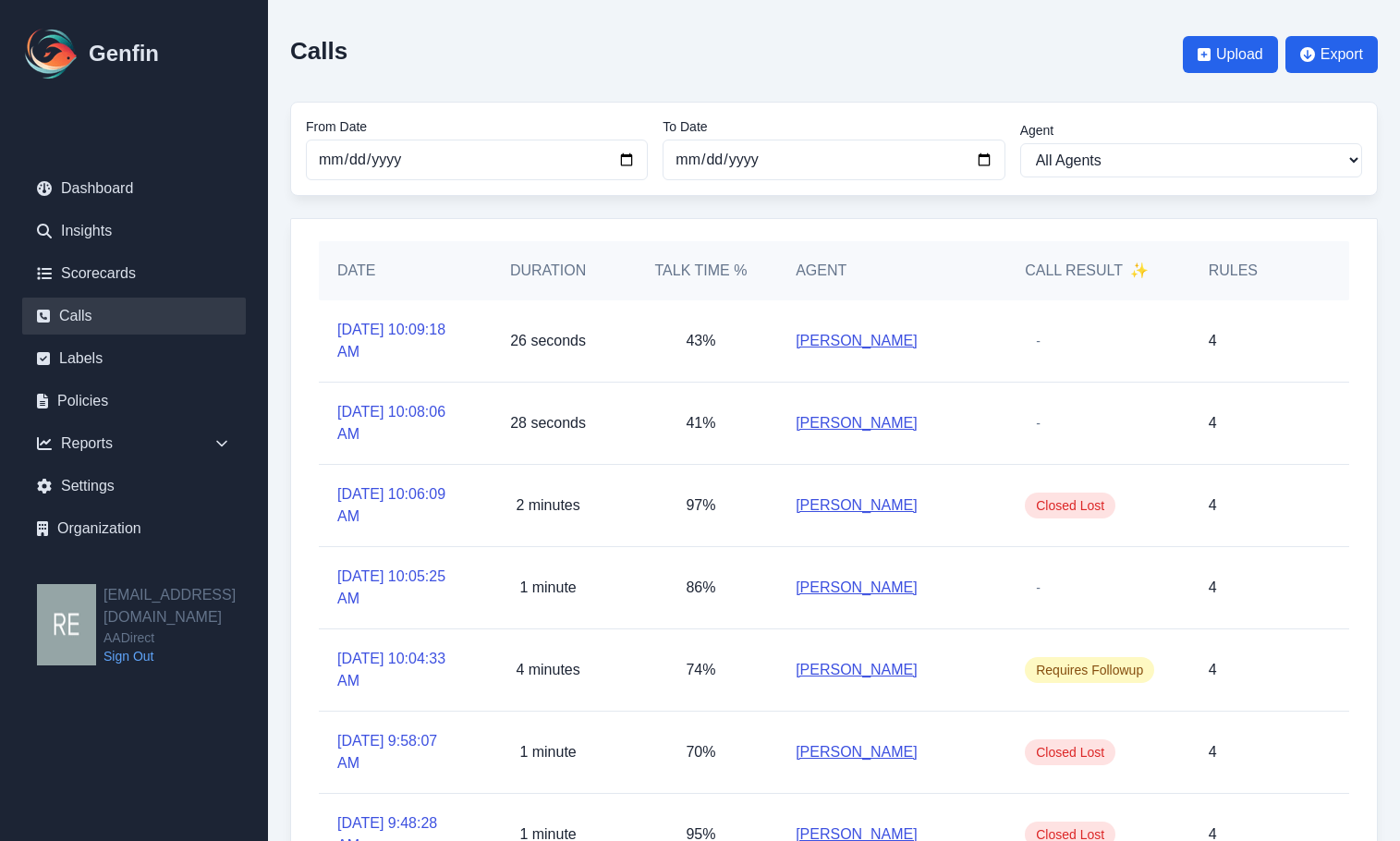
scroll to position [370, 0]
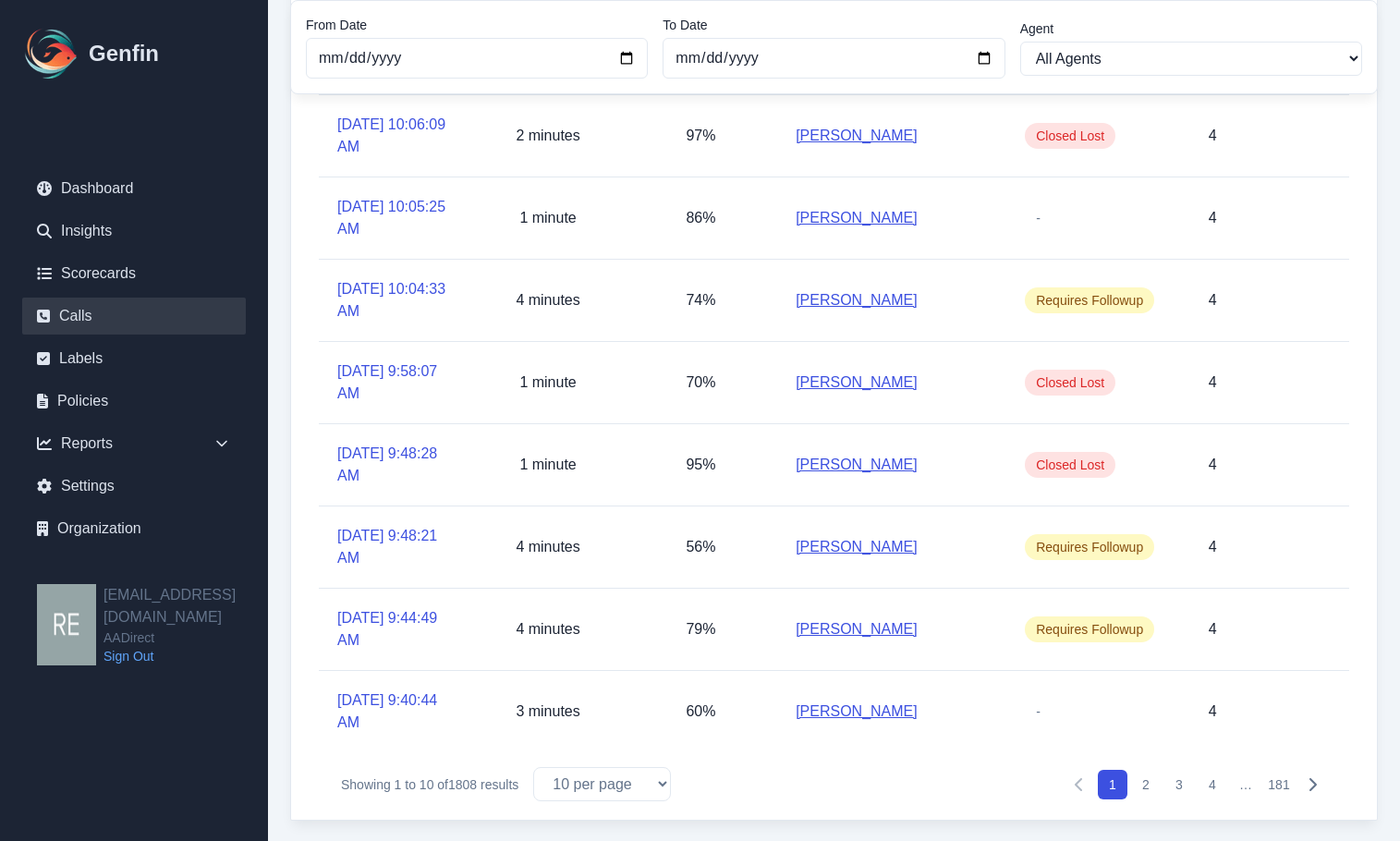
click at [1150, 789] on button "2" at bounding box center [1146, 784] width 30 height 30
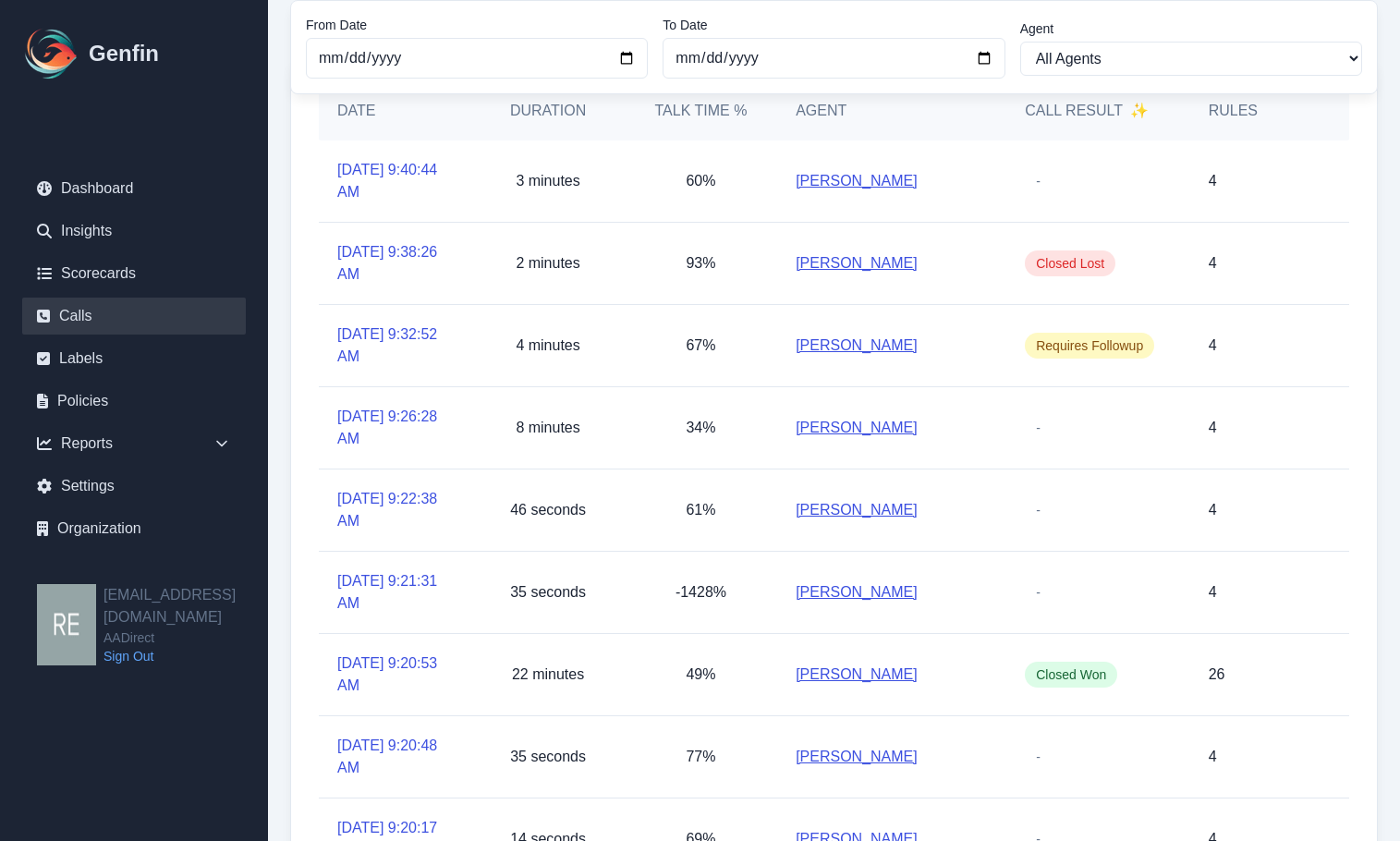
click at [872, 673] on link "[PERSON_NAME]" at bounding box center [856, 674] width 122 height 22
